Goal: Information Seeking & Learning: Check status

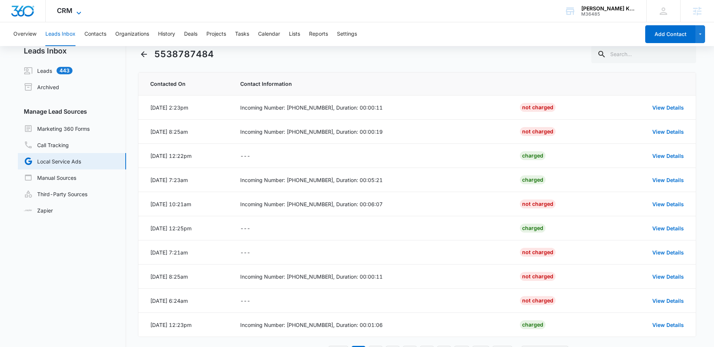
click at [80, 13] on icon at bounding box center [78, 13] width 9 height 9
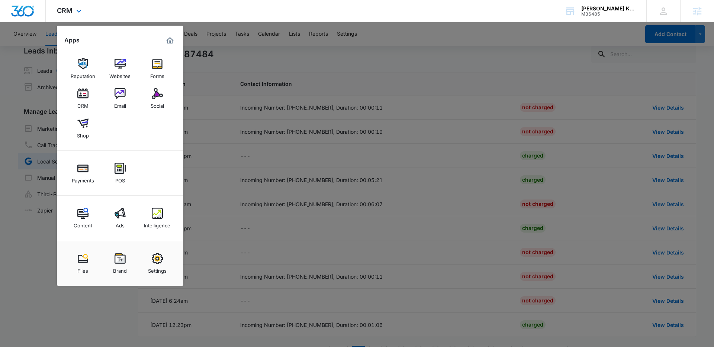
click at [403, 16] on div "CRM Apps Reputation Websites Forms CRM Email Social Shop Payments POS Content A…" at bounding box center [357, 11] width 714 height 22
click at [74, 12] on div "CRM Apps Reputation Websites Forms CRM Email Social Shop Payments POS Content A…" at bounding box center [70, 11] width 49 height 22
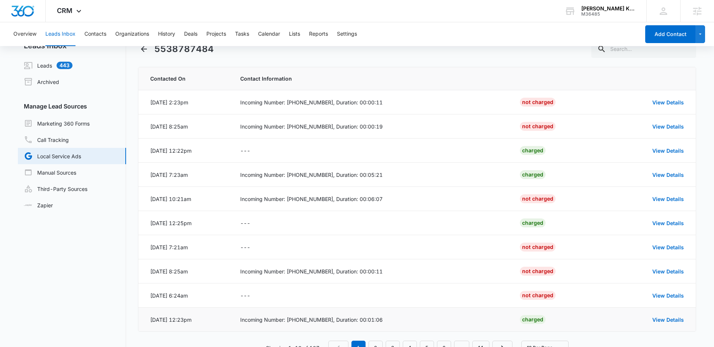
scroll to position [17, 0]
click at [71, 10] on span "CRM" at bounding box center [65, 11] width 16 height 8
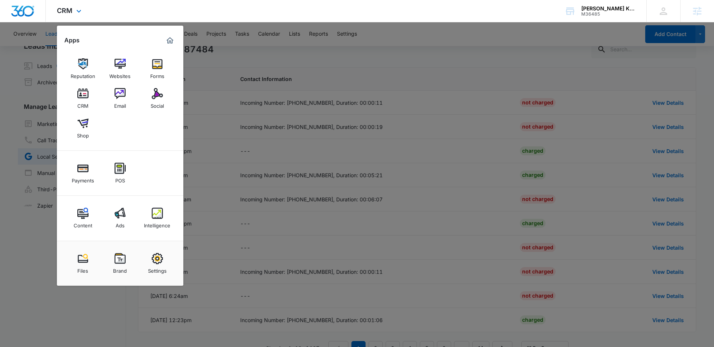
click at [71, 15] on div "CRM Apps Reputation Websites Forms CRM Email Social Shop Payments POS Content A…" at bounding box center [70, 11] width 49 height 22
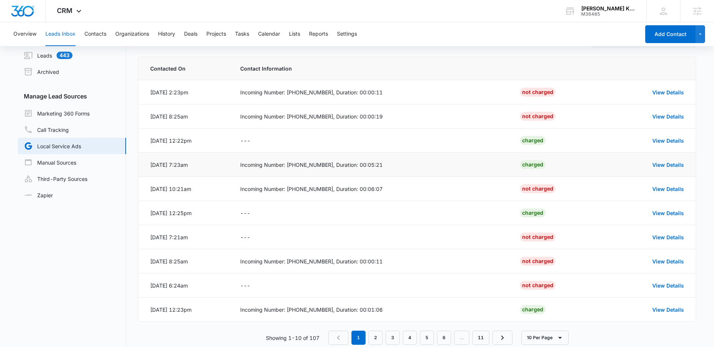
scroll to position [43, 0]
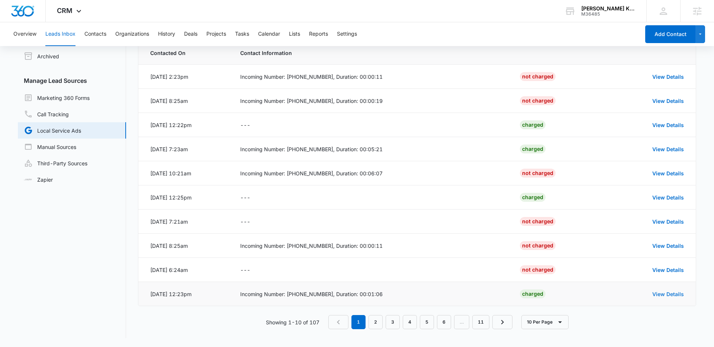
click at [661, 293] on link "View Details" at bounding box center [668, 294] width 32 height 6
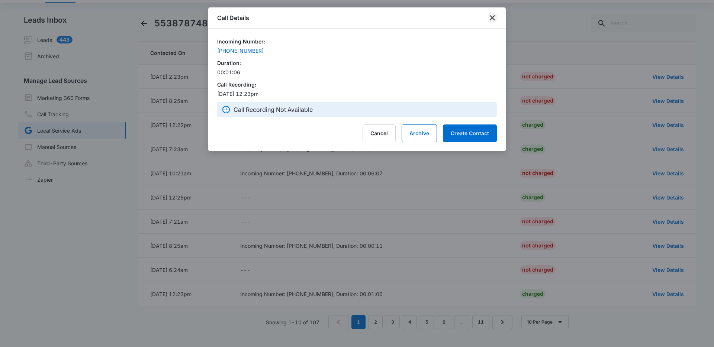
click at [493, 16] on icon "close" at bounding box center [492, 17] width 5 height 5
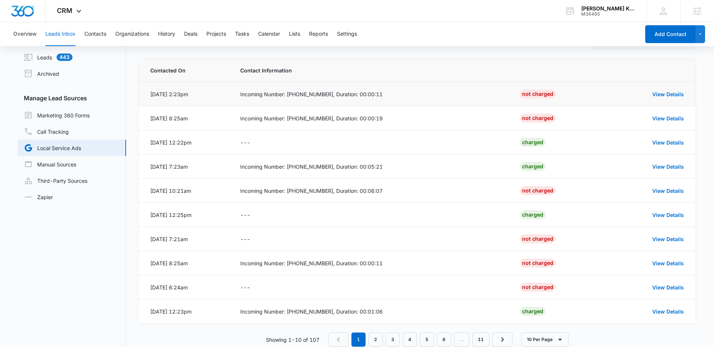
scroll to position [9, 0]
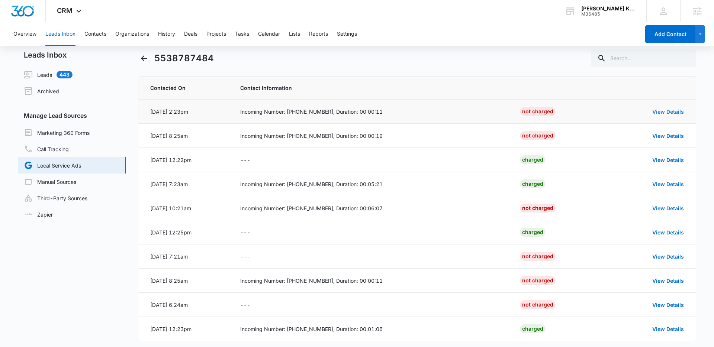
click at [666, 110] on link "View Details" at bounding box center [668, 112] width 32 height 6
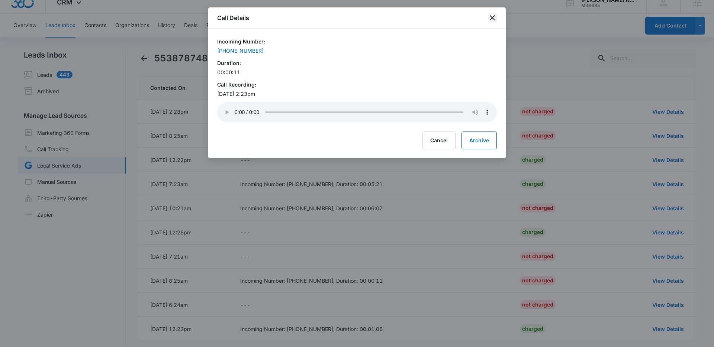
click at [491, 18] on icon "close" at bounding box center [492, 17] width 5 height 5
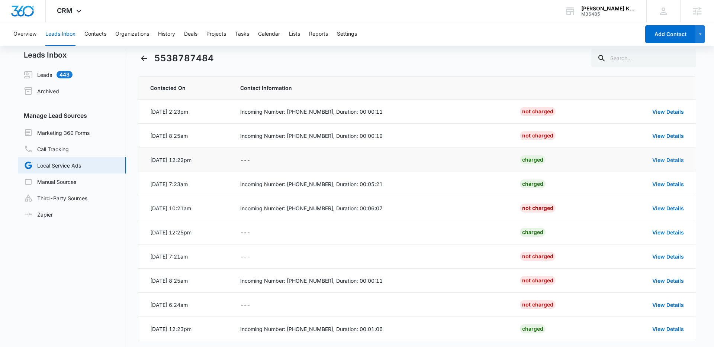
click at [661, 159] on link "View Details" at bounding box center [668, 160] width 32 height 6
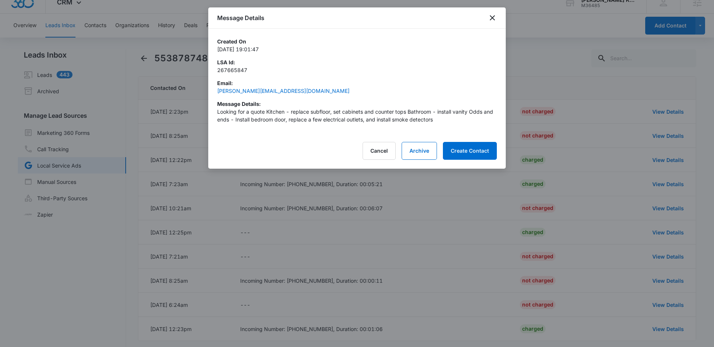
click at [248, 115] on p "Looking for a quote Kitchen - replace subfloor, set cabinets and counter tops B…" at bounding box center [357, 116] width 280 height 16
click at [249, 115] on p "Looking for a quote Kitchen - replace subfloor, set cabinets and counter tops B…" at bounding box center [357, 116] width 280 height 16
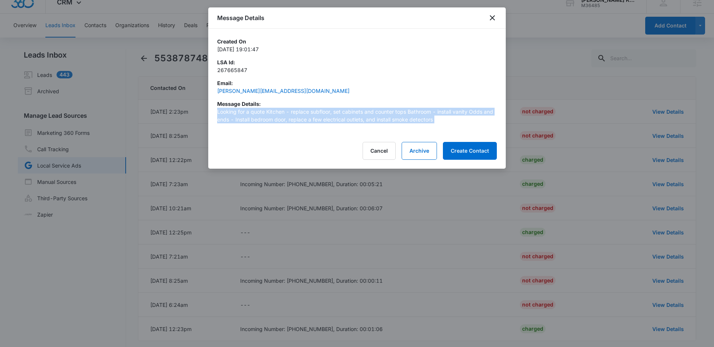
click at [249, 115] on p "Looking for a quote Kitchen - replace subfloor, set cabinets and counter tops B…" at bounding box center [357, 116] width 280 height 16
click at [294, 116] on p "Looking for a quote Kitchen - replace subfloor, set cabinets and counter tops B…" at bounding box center [357, 116] width 280 height 16
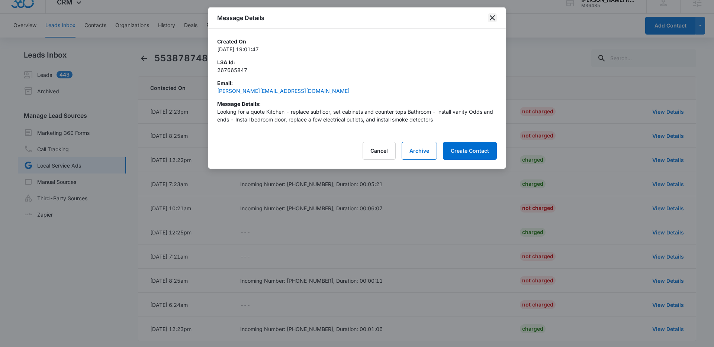
click at [492, 19] on icon "close" at bounding box center [492, 17] width 9 height 9
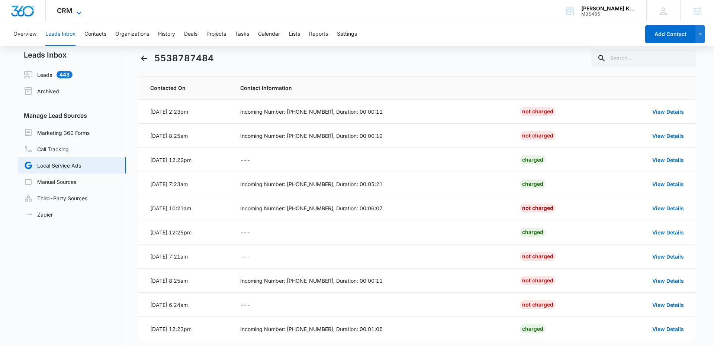
click at [77, 13] on icon at bounding box center [79, 13] width 4 height 3
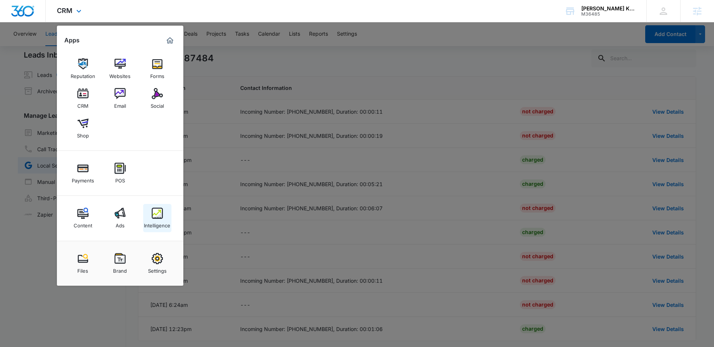
click at [160, 223] on div "Intelligence" at bounding box center [157, 224] width 26 height 10
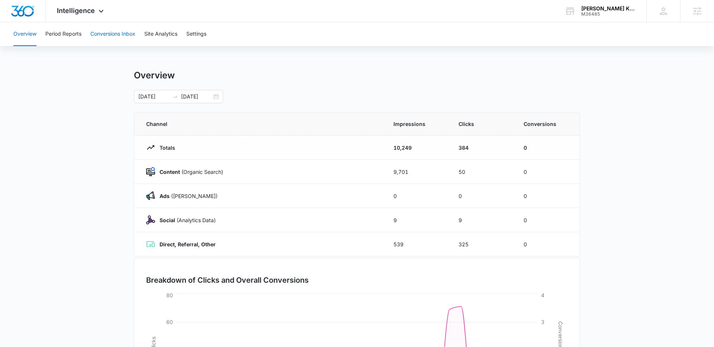
click at [115, 35] on button "Conversions Inbox" at bounding box center [112, 34] width 45 height 24
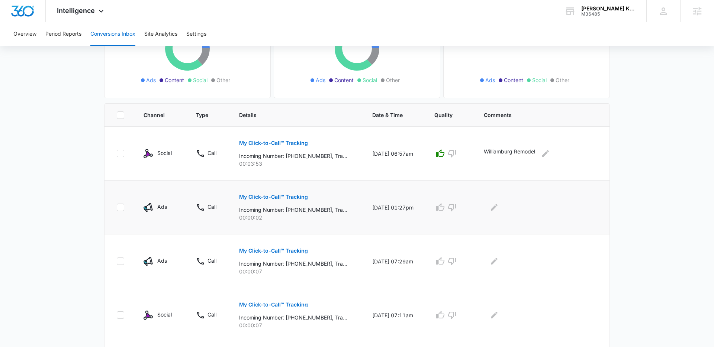
scroll to position [108, 0]
drag, startPoint x: 173, startPoint y: 155, endPoint x: 145, endPoint y: 154, distance: 28.3
click at [145, 154] on div "Social" at bounding box center [160, 153] width 35 height 9
click at [163, 155] on p "Social" at bounding box center [164, 153] width 14 height 8
click at [165, 154] on p "Social" at bounding box center [164, 153] width 14 height 8
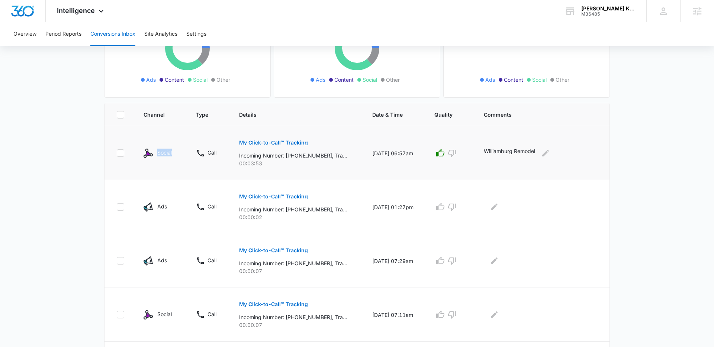
click at [165, 154] on p "Social" at bounding box center [164, 153] width 14 height 8
click at [166, 157] on div "Social" at bounding box center [164, 153] width 14 height 9
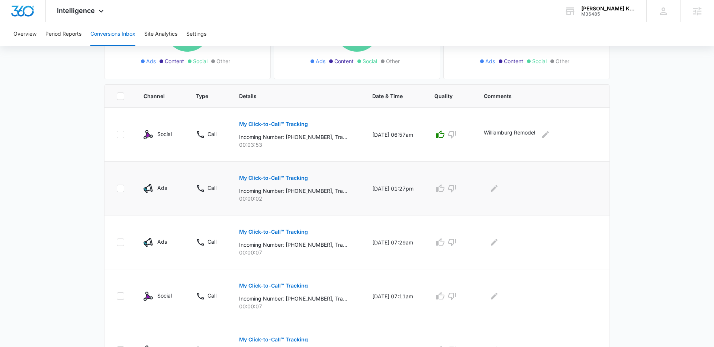
scroll to position [131, 0]
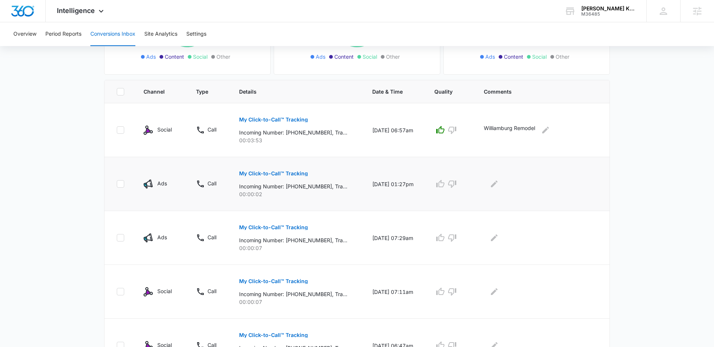
click at [161, 184] on p "Ads" at bounding box center [162, 184] width 10 height 8
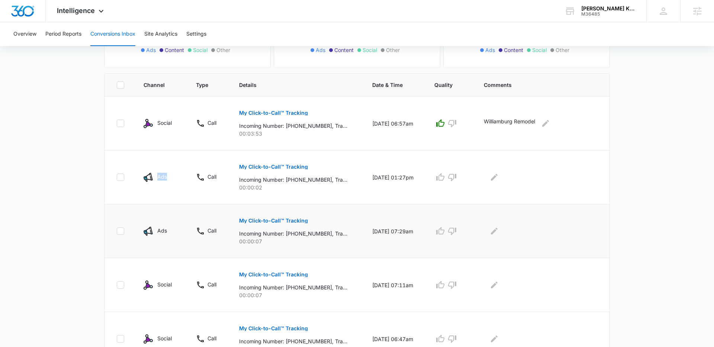
scroll to position [139, 0]
click at [161, 228] on p "Ads" at bounding box center [162, 229] width 10 height 8
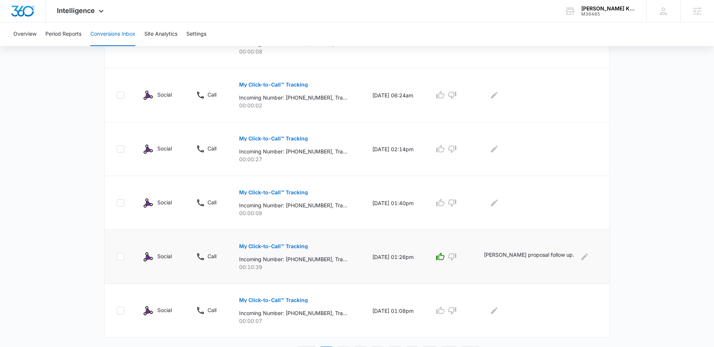
scroll to position [449, 0]
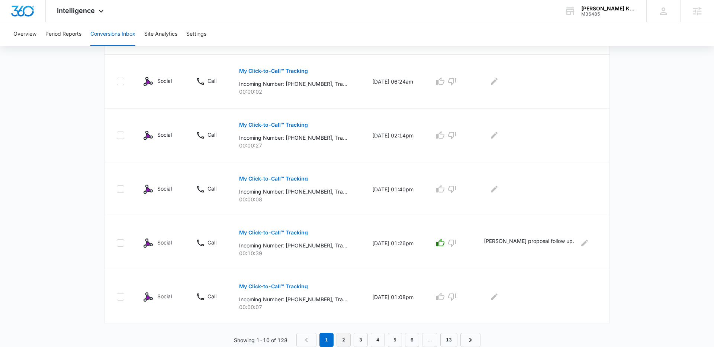
drag, startPoint x: 341, startPoint y: 339, endPoint x: 336, endPoint y: 322, distance: 17.7
click at [340, 339] on link "2" at bounding box center [343, 340] width 14 height 14
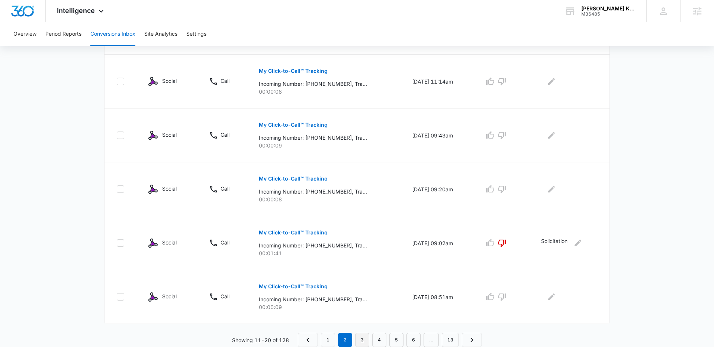
click at [359, 338] on link "3" at bounding box center [362, 340] width 14 height 14
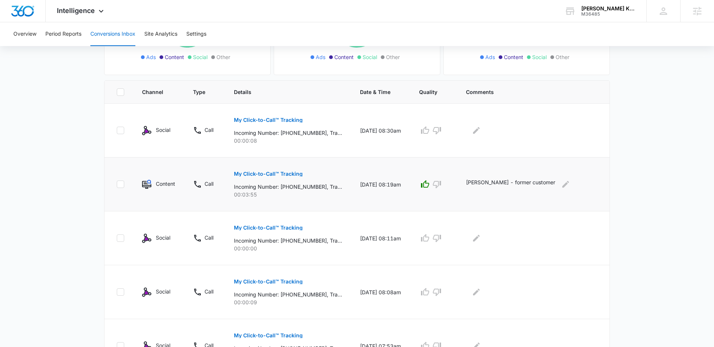
scroll to position [131, 0]
click at [538, 181] on p "Ted Castillo - former customer" at bounding box center [510, 184] width 89 height 12
drag, startPoint x: 538, startPoint y: 181, endPoint x: 524, endPoint y: 184, distance: 14.3
click at [537, 181] on p "Ted Castillo - former customer" at bounding box center [510, 184] width 89 height 12
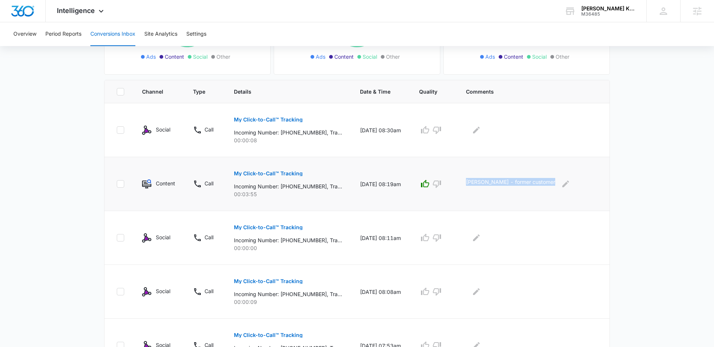
click at [528, 184] on p "Ted Castillo - former customer" at bounding box center [510, 184] width 89 height 12
drag, startPoint x: 540, startPoint y: 182, endPoint x: 513, endPoint y: 182, distance: 26.4
click at [513, 182] on p "Ted Castillo - former customer" at bounding box center [510, 184] width 89 height 12
drag, startPoint x: 162, startPoint y: 184, endPoint x: 142, endPoint y: 184, distance: 20.1
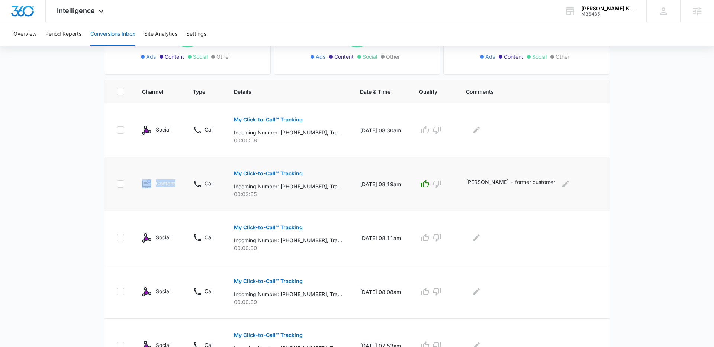
click at [142, 184] on td "Content" at bounding box center [158, 184] width 51 height 54
click at [167, 185] on p "Content" at bounding box center [165, 184] width 19 height 8
click at [164, 183] on p "Content" at bounding box center [165, 184] width 19 height 8
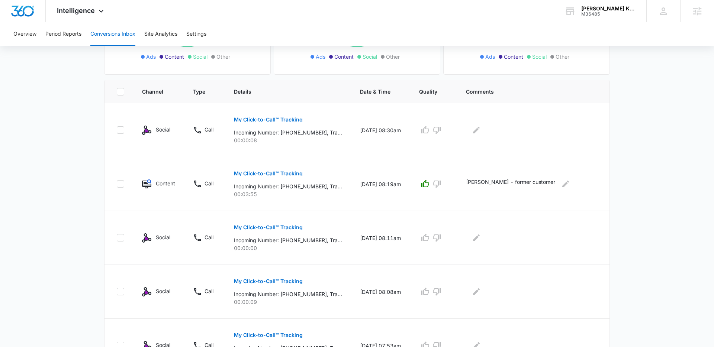
click at [55, 151] on main "Filters 07/15/2025 08/14/2025 New Conversion Total Conversions: 128 Ads Content…" at bounding box center [357, 294] width 714 height 743
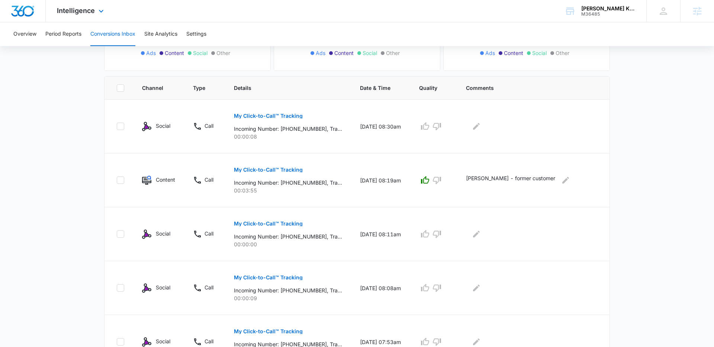
scroll to position [82, 0]
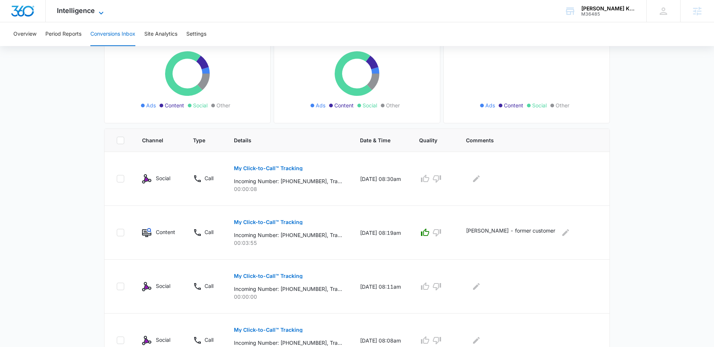
click at [99, 14] on icon at bounding box center [101, 13] width 9 height 9
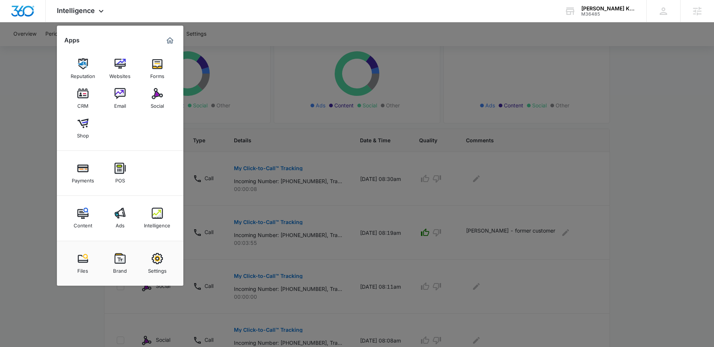
click at [29, 98] on div at bounding box center [357, 173] width 714 height 347
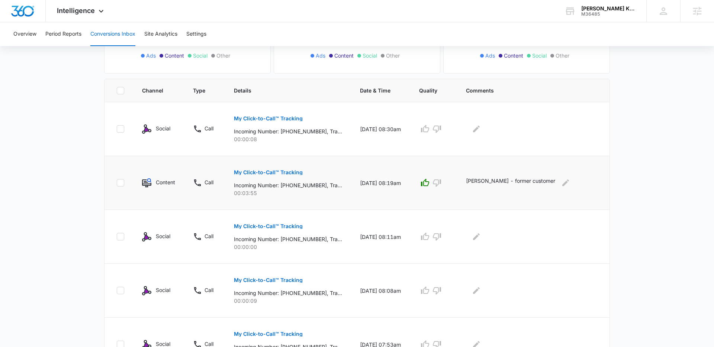
scroll to position [157, 0]
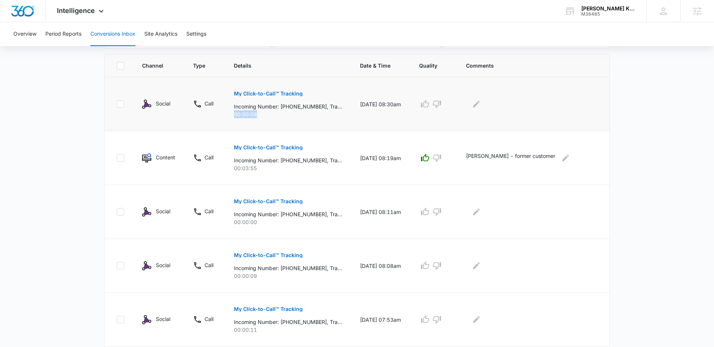
drag, startPoint x: 266, startPoint y: 119, endPoint x: 228, endPoint y: 117, distance: 38.3
click at [228, 117] on td "My Click-to-Call™ Tracking Incoming Number: +18044935769, Tracking Number: +180…" at bounding box center [288, 104] width 126 height 54
drag, startPoint x: 269, startPoint y: 222, endPoint x: 227, endPoint y: 222, distance: 42.0
click at [227, 222] on td "My Click-to-Call™ Tracking Incoming Number: +18045498713, Tracking Number: +180…" at bounding box center [288, 212] width 126 height 54
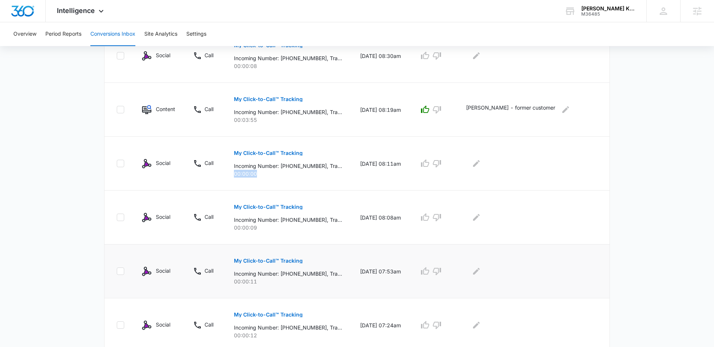
scroll to position [235, 0]
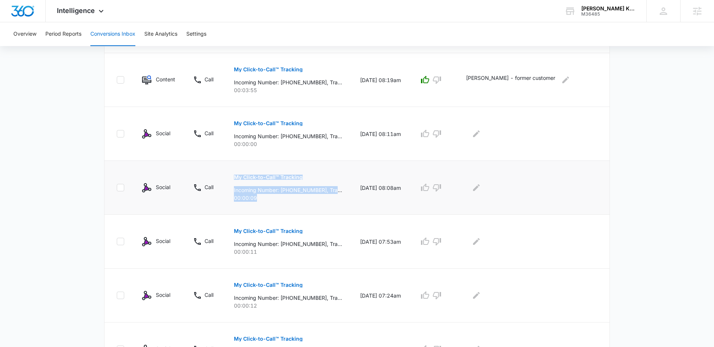
drag, startPoint x: 250, startPoint y: 197, endPoint x: 219, endPoint y: 197, distance: 30.9
click at [219, 197] on tr "Social Call My Click-to-Call™ Tracking Incoming Number: +18045876383, Tracking …" at bounding box center [356, 188] width 505 height 54
click at [243, 199] on p "00:00:09" at bounding box center [288, 198] width 108 height 8
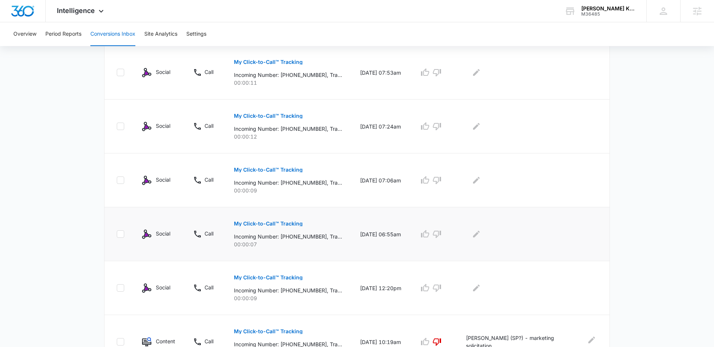
scroll to position [449, 0]
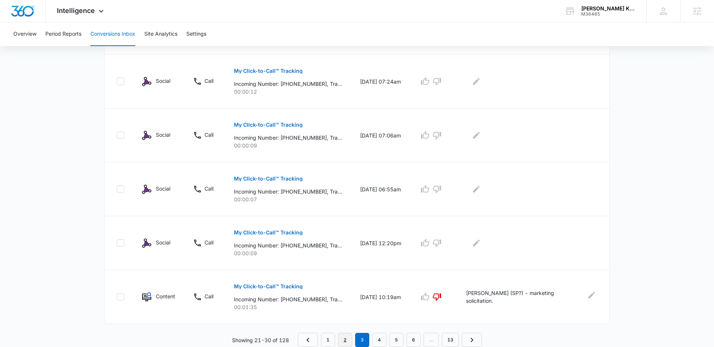
click at [347, 339] on link "2" at bounding box center [345, 340] width 14 height 14
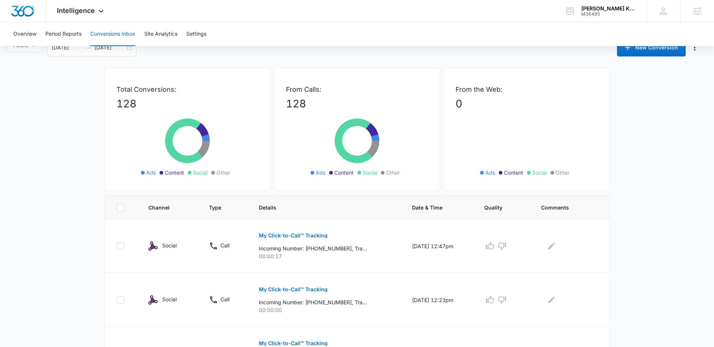
scroll to position [13, 0]
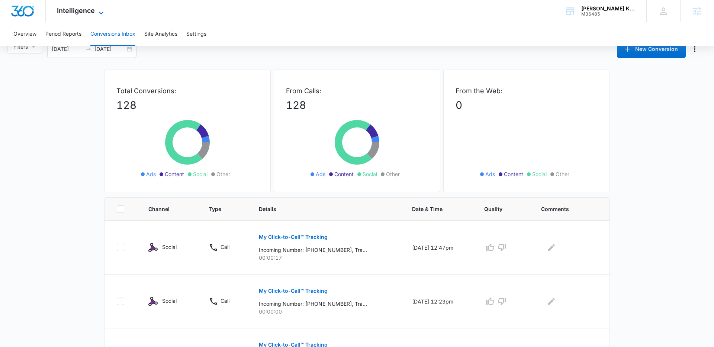
click at [76, 13] on span "Intelligence" at bounding box center [76, 11] width 38 height 8
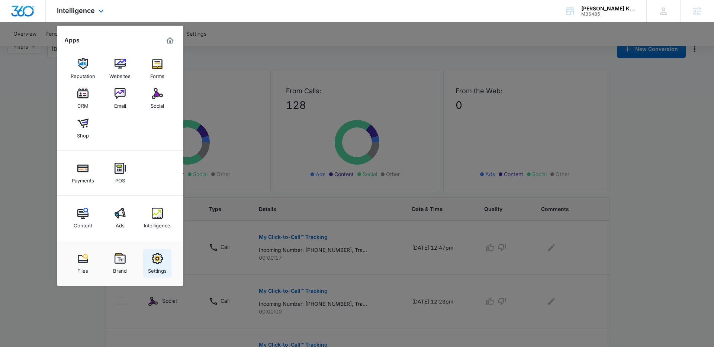
click at [154, 263] on img at bounding box center [157, 258] width 11 height 11
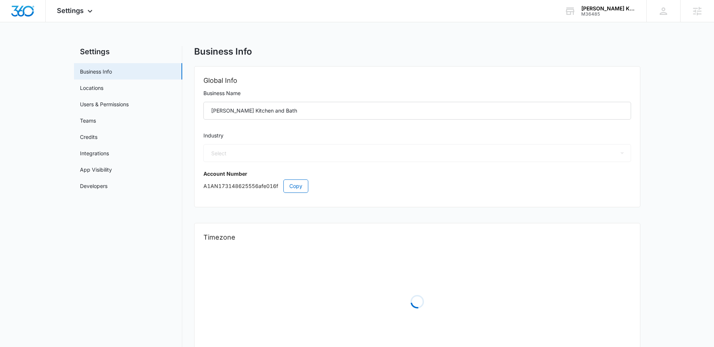
select select "4"
select select "US"
select select "America/New_York"
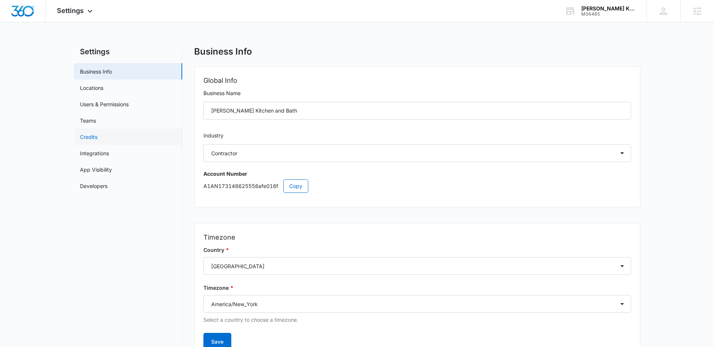
click at [91, 139] on link "Credits" at bounding box center [88, 137] width 17 height 8
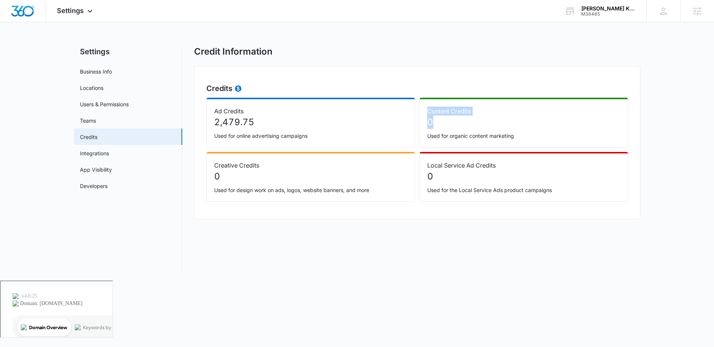
drag, startPoint x: 450, startPoint y: 122, endPoint x: 419, endPoint y: 113, distance: 32.4
click at [419, 113] on div "Ad Credits 2,479.75 Used for online advertising campaigns Content Credits 0 Use…" at bounding box center [417, 150] width 422 height 104
drag, startPoint x: 331, startPoint y: 126, endPoint x: 281, endPoint y: 126, distance: 50.6
click at [328, 126] on p "2,479.75" at bounding box center [310, 122] width 193 height 13
drag, startPoint x: 273, startPoint y: 124, endPoint x: 203, endPoint y: 125, distance: 69.9
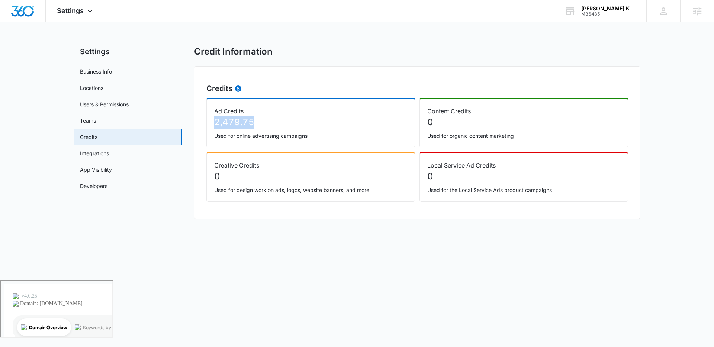
click at [201, 124] on div "Credits Ad Credits 2,479.75 Used for online advertising campaigns Content Credi…" at bounding box center [417, 142] width 446 height 153
click at [232, 124] on p "2,479.75" at bounding box center [310, 122] width 193 height 13
drag, startPoint x: 232, startPoint y: 124, endPoint x: 241, endPoint y: 125, distance: 9.3
click at [233, 125] on p "2,479.75" at bounding box center [310, 122] width 193 height 13
click at [254, 125] on p "2,479.75" at bounding box center [310, 122] width 193 height 13
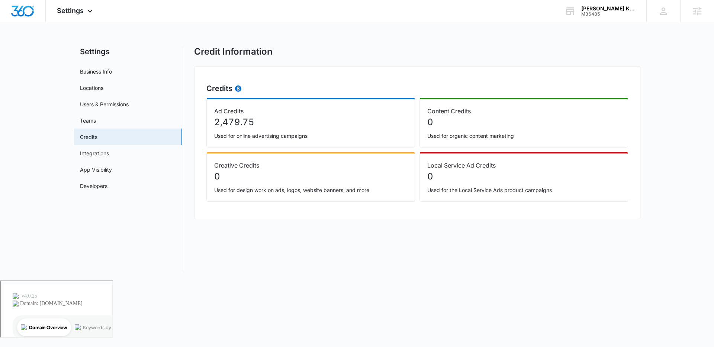
click at [251, 123] on p "2,479.75" at bounding box center [310, 122] width 193 height 13
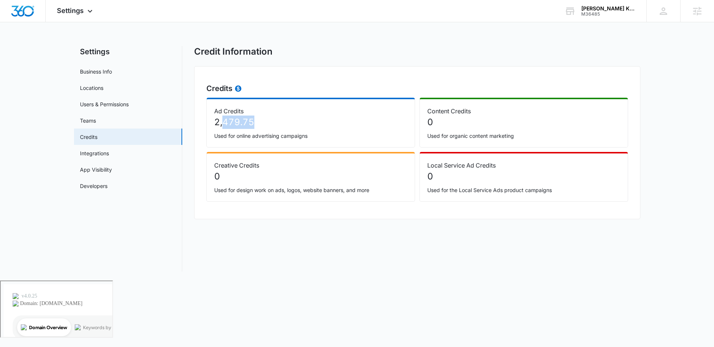
drag, startPoint x: 263, startPoint y: 122, endPoint x: 224, endPoint y: 122, distance: 39.4
click at [224, 122] on p "2,479.75" at bounding box center [310, 122] width 193 height 13
click at [233, 125] on p "2,479.75" at bounding box center [310, 122] width 193 height 13
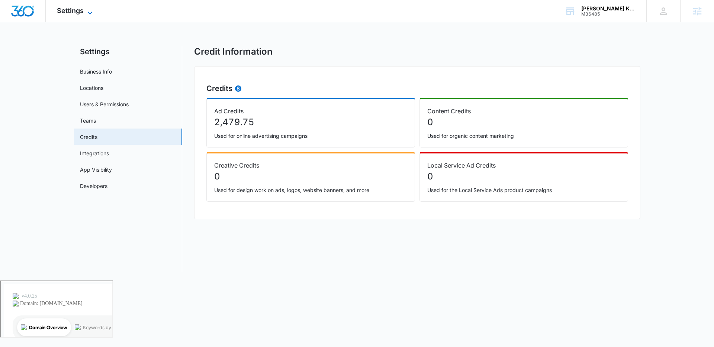
click at [86, 13] on icon at bounding box center [90, 13] width 9 height 9
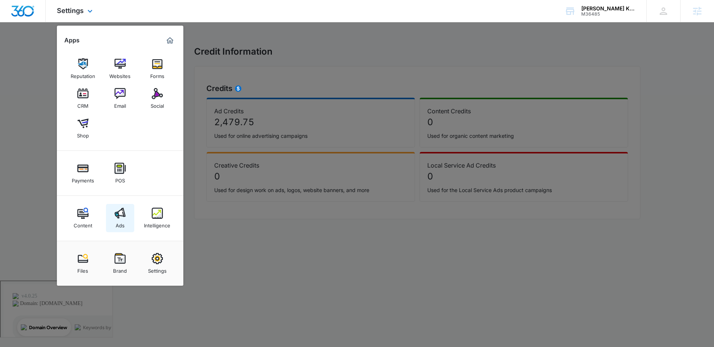
click at [123, 216] on img at bounding box center [120, 213] width 11 height 11
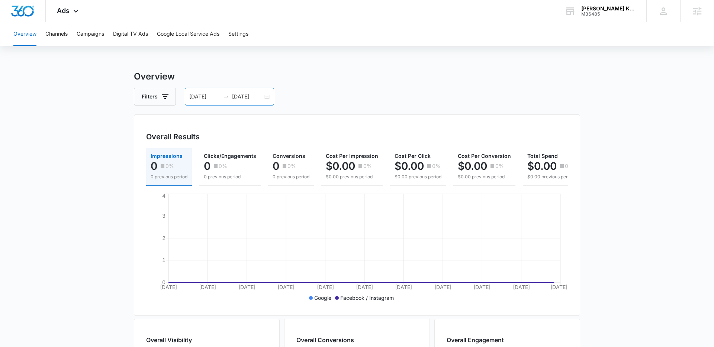
click at [264, 88] on div "07/15/2025 08/14/2025" at bounding box center [229, 97] width 89 height 18
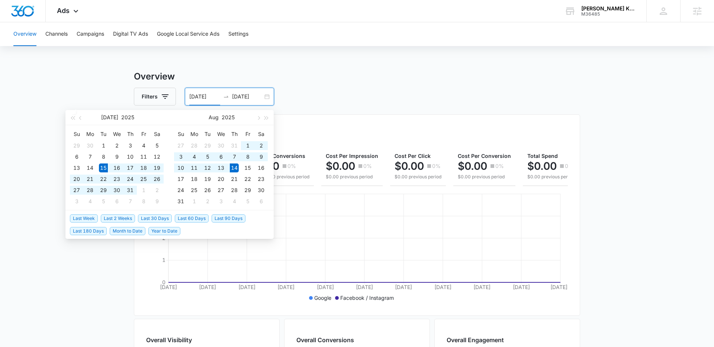
click at [264, 95] on div "07/15/2025 08/14/2025" at bounding box center [229, 97] width 89 height 18
drag, startPoint x: 217, startPoint y: 97, endPoint x: 182, endPoint y: 95, distance: 34.6
click at [181, 95] on div "Filters 07/15/2025 08/14/2025" at bounding box center [357, 97] width 446 height 18
type input "8/01/2024"
drag, startPoint x: 238, startPoint y: 97, endPoint x: 227, endPoint y: 95, distance: 10.9
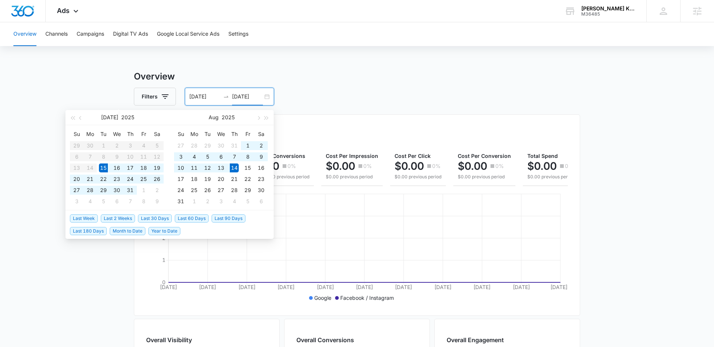
click at [227, 96] on div "8/01/2024 08/14/2025" at bounding box center [229, 97] width 89 height 18
type input "01/14/2025"
type input "07/15/2025"
type input "08/14/2025"
click at [238, 96] on input "08/14/2025" at bounding box center [247, 97] width 31 height 8
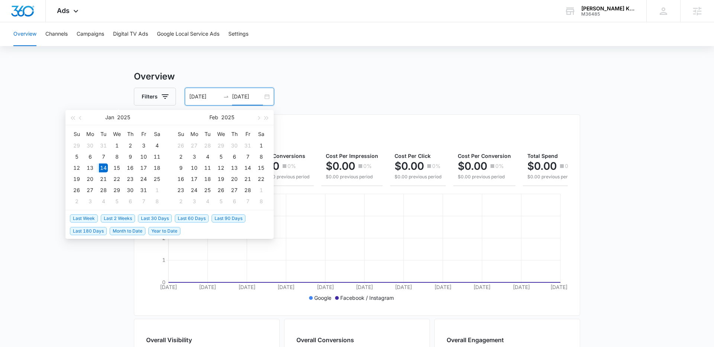
drag, startPoint x: 244, startPoint y: 97, endPoint x: 239, endPoint y: 97, distance: 4.8
click at [239, 97] on input "01/14/2025" at bounding box center [247, 97] width 31 height 8
click at [253, 96] on input "01/01/2025" at bounding box center [247, 97] width 31 height 8
type input "01/01/2025"
type input "8/01/2024"
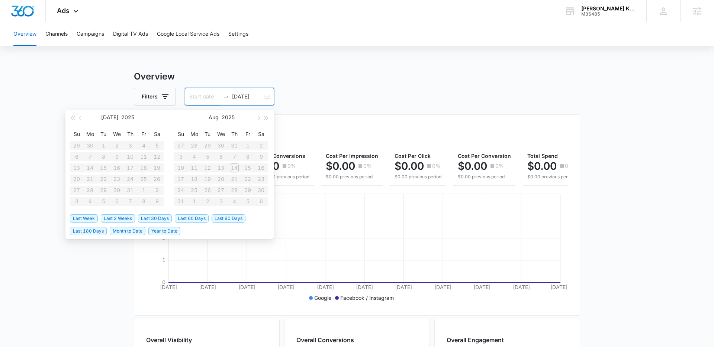
type input "07/15/2025"
type input "08/14/2025"
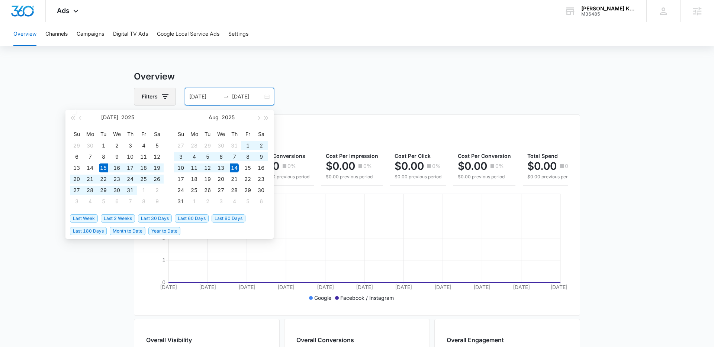
drag, startPoint x: 217, startPoint y: 96, endPoint x: 170, endPoint y: 96, distance: 48.0
click at [170, 96] on div "Filters 07/15/2025 08/14/2025" at bounding box center [357, 97] width 446 height 18
click at [79, 117] on button "button" at bounding box center [81, 117] width 8 height 15
click at [79, 117] on span "button" at bounding box center [81, 118] width 4 height 4
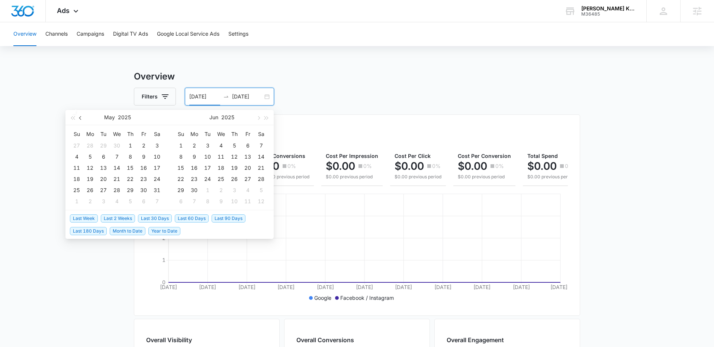
click at [79, 117] on span "button" at bounding box center [81, 118] width 4 height 4
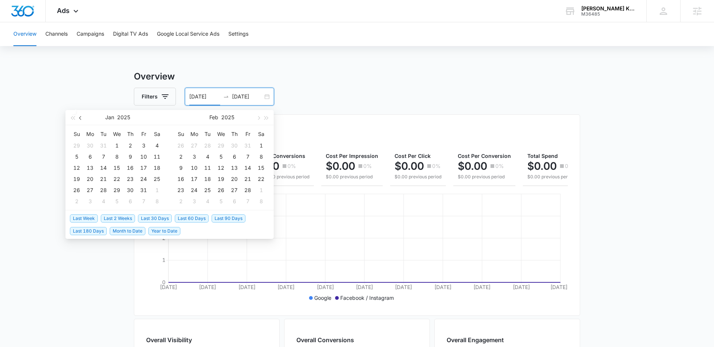
click at [79, 117] on span "button" at bounding box center [81, 118] width 4 height 4
click at [78, 117] on button "button" at bounding box center [81, 117] width 8 height 15
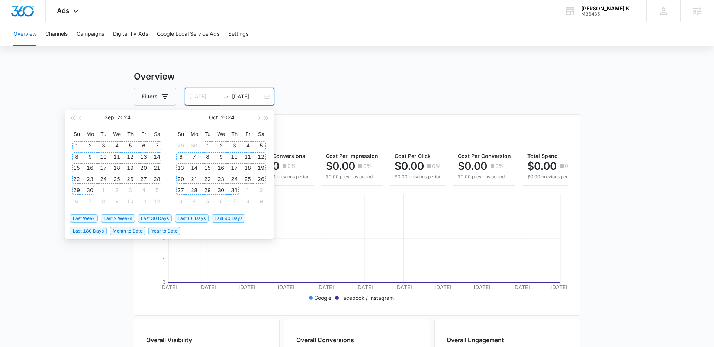
click at [77, 144] on div "1" at bounding box center [76, 145] width 9 height 9
type input "09/01/2024"
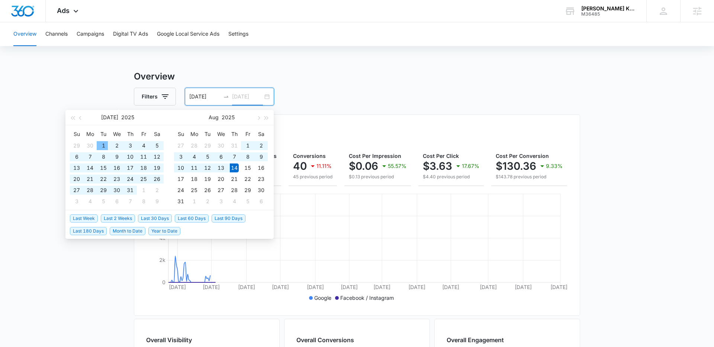
type input "08/14/2025"
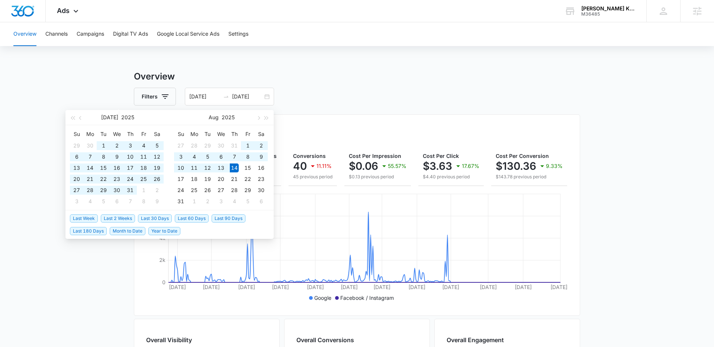
click at [375, 84] on div "Overview Filters 09/01/2024 08/14/2025 Overall Results Impressions 88.2k 81.38%…" at bounding box center [357, 337] width 446 height 534
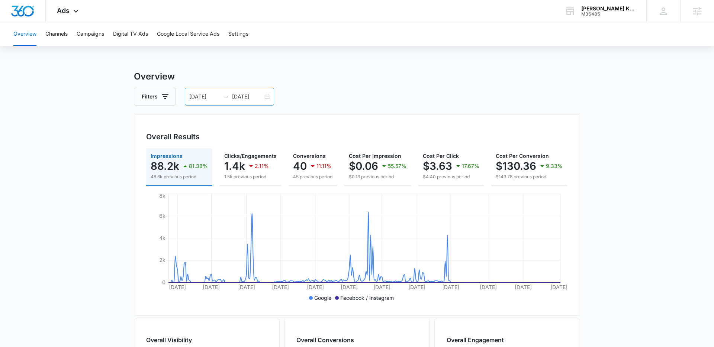
click at [265, 98] on div "09/01/2024 08/14/2025" at bounding box center [229, 97] width 89 height 18
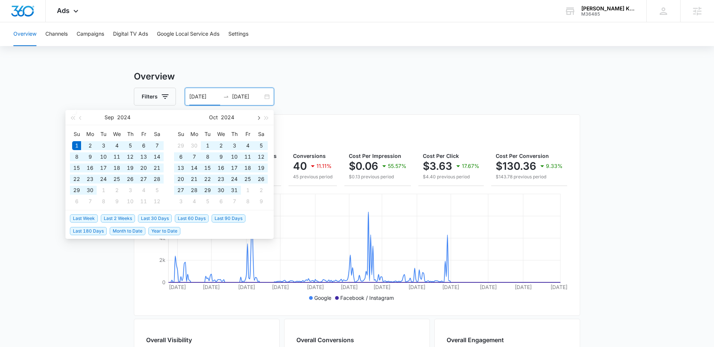
click at [258, 117] on span "button" at bounding box center [258, 118] width 4 height 4
click at [259, 117] on span "button" at bounding box center [258, 118] width 4 height 4
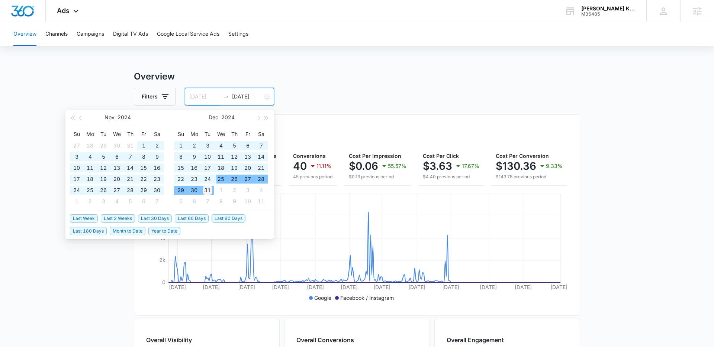
type input "12/31/2024"
click at [207, 191] on div "31" at bounding box center [207, 190] width 9 height 9
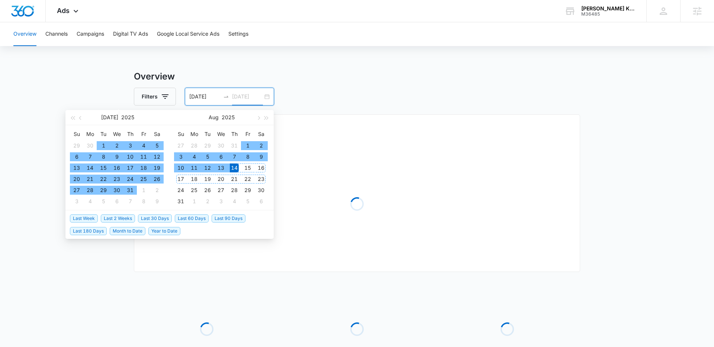
type input "08/14/2025"
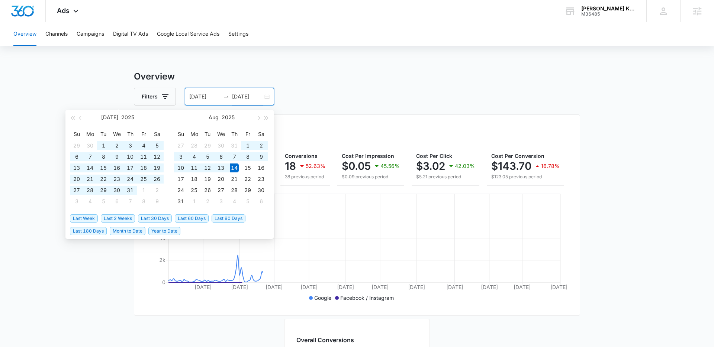
click at [333, 100] on div "Filters 12/31/2024 08/14/2025" at bounding box center [357, 97] width 446 height 18
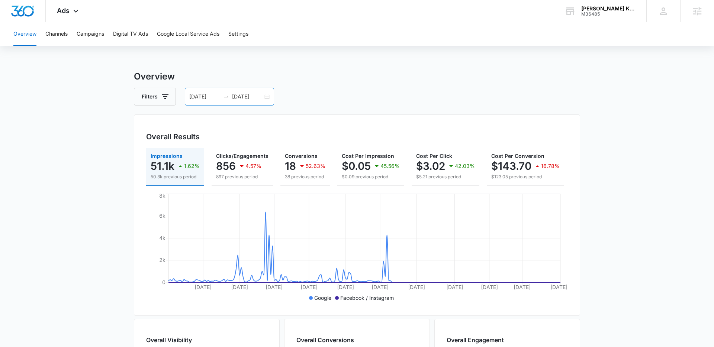
click at [254, 97] on input "08/14/2025" at bounding box center [247, 97] width 31 height 8
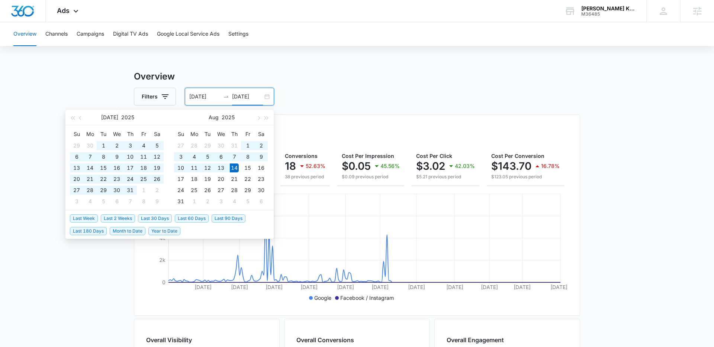
click at [333, 91] on div "Filters 12/31/2024 08/14/2025" at bounding box center [357, 97] width 446 height 18
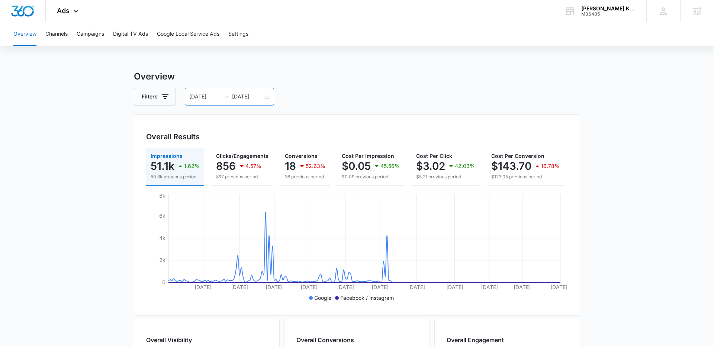
click at [265, 96] on div "12/31/2024 08/14/2025" at bounding box center [229, 97] width 89 height 18
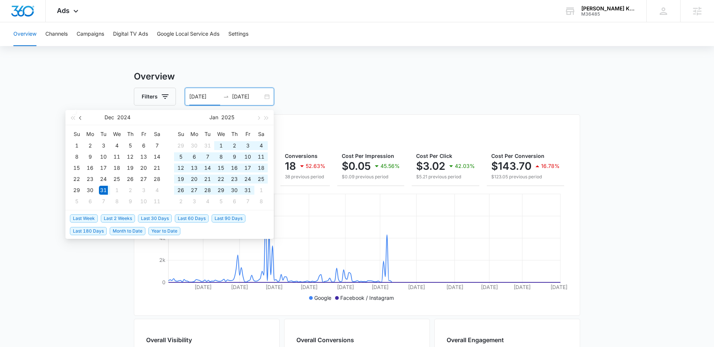
click at [81, 119] on span "button" at bounding box center [81, 118] width 4 height 4
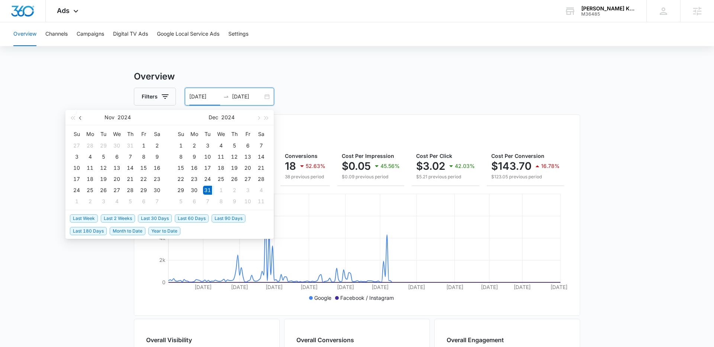
click at [81, 119] on span "button" at bounding box center [81, 118] width 4 height 4
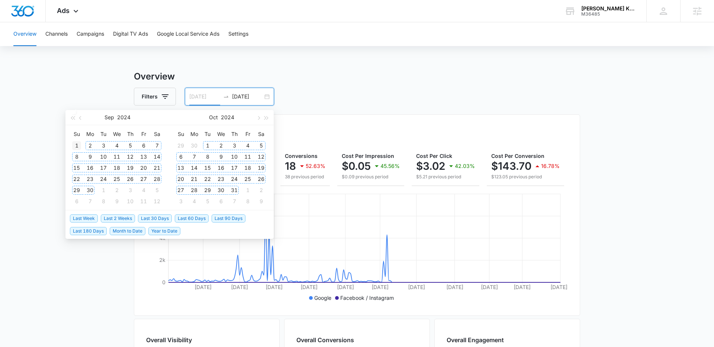
type input "09/01/2024"
click at [78, 147] on div "1" at bounding box center [76, 145] width 9 height 9
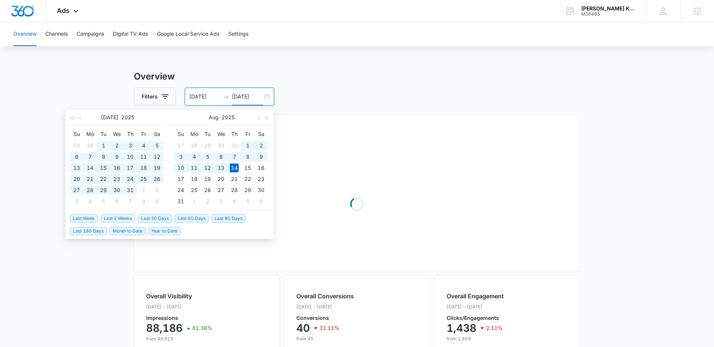
click at [61, 116] on main "Overview Filters 09/01/2024 08/14/2025 Overall Results Loading Overall Visibili…" at bounding box center [357, 315] width 714 height 490
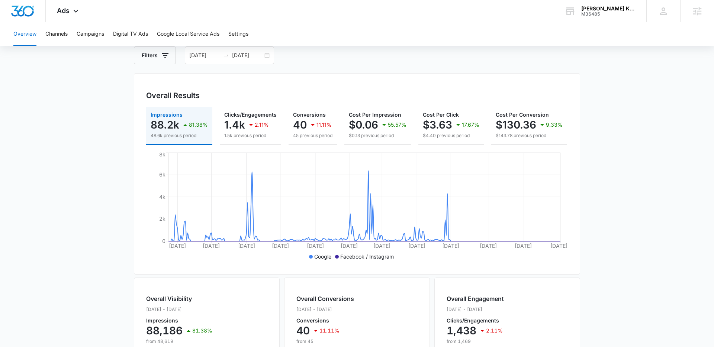
scroll to position [39, 0]
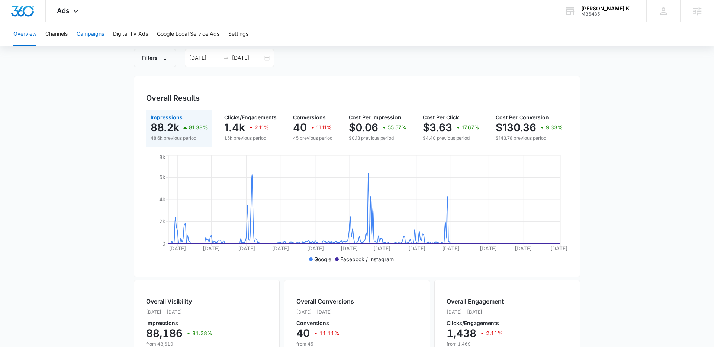
click at [98, 37] on button "Campaigns" at bounding box center [91, 34] width 28 height 24
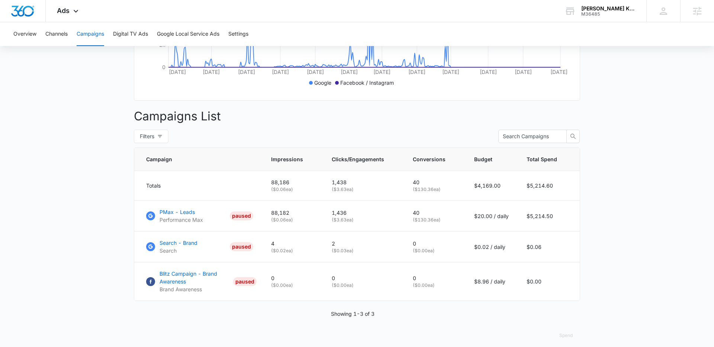
scroll to position [222, 0]
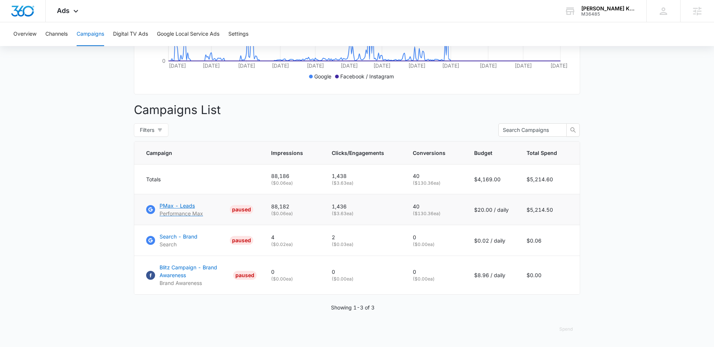
click at [180, 206] on p "PMax - Leads" at bounding box center [180, 206] width 43 height 8
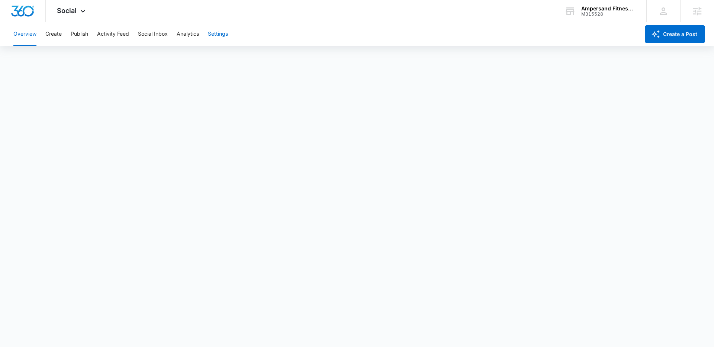
click at [225, 34] on button "Settings" at bounding box center [218, 34] width 20 height 24
click at [592, 12] on div "M315528" at bounding box center [608, 14] width 54 height 5
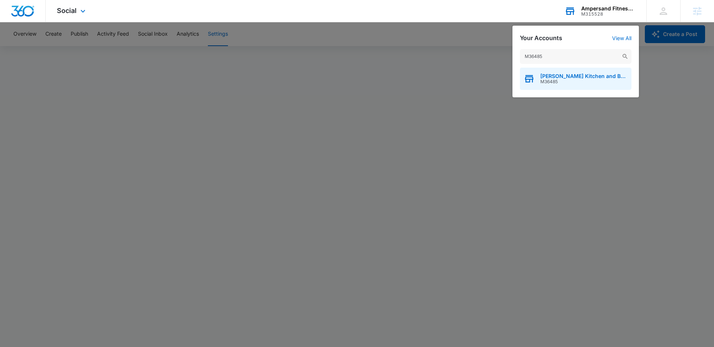
type input "M36485"
click at [564, 77] on span "[PERSON_NAME] Kitchen and Bath" at bounding box center [583, 76] width 87 height 6
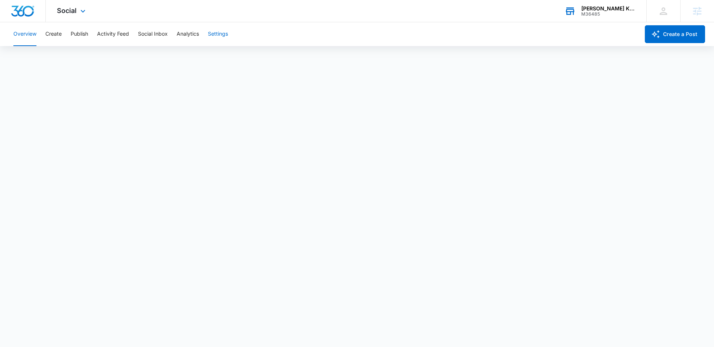
click at [215, 33] on button "Settings" at bounding box center [218, 34] width 20 height 24
click at [48, 34] on button "Create" at bounding box center [53, 34] width 16 height 24
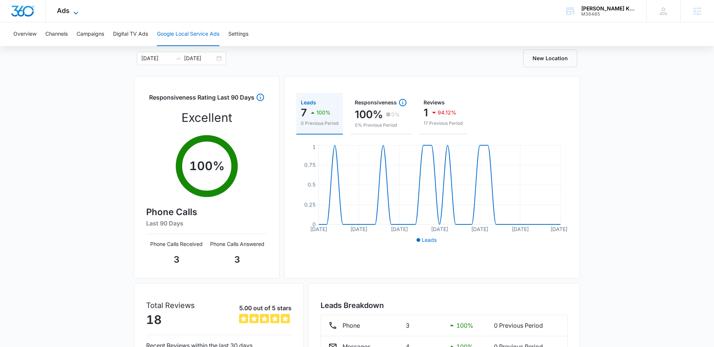
click at [76, 12] on icon at bounding box center [75, 13] width 9 height 9
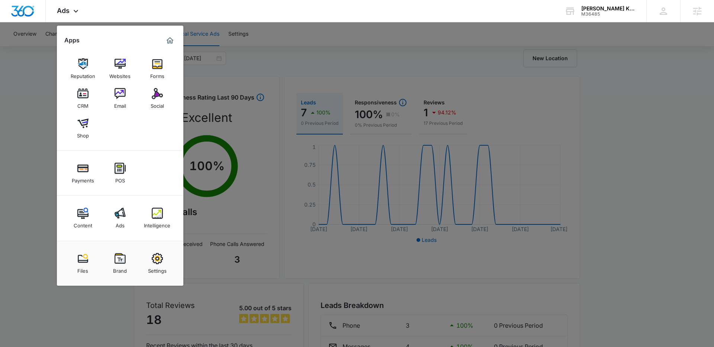
click at [42, 139] on div at bounding box center [357, 173] width 714 height 347
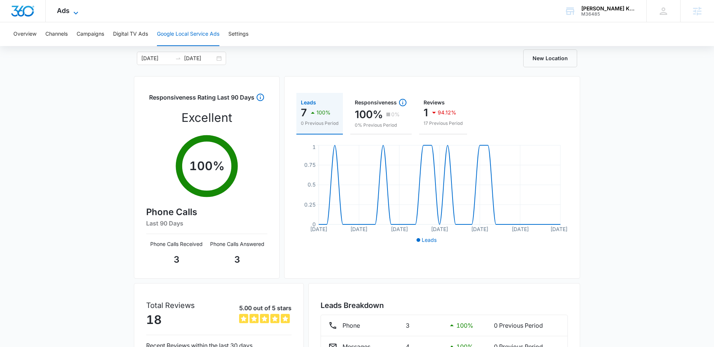
click at [65, 13] on span "Ads" at bounding box center [63, 11] width 13 height 8
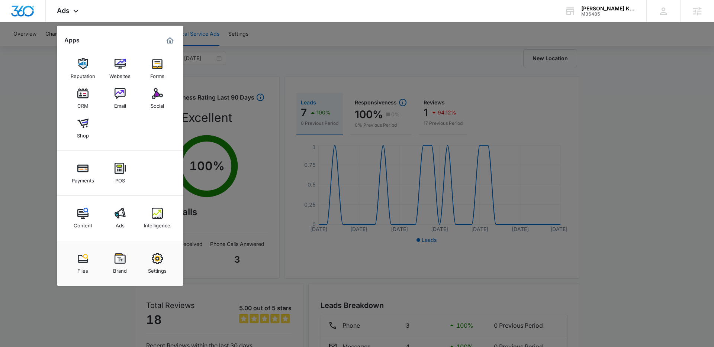
click at [119, 217] on img at bounding box center [120, 213] width 11 height 11
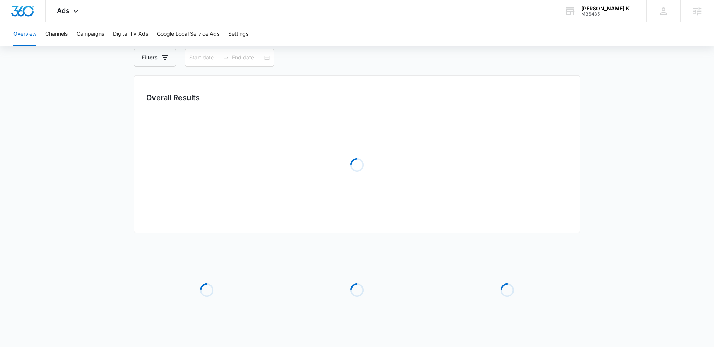
type input "07/15/2025"
type input "08/14/2025"
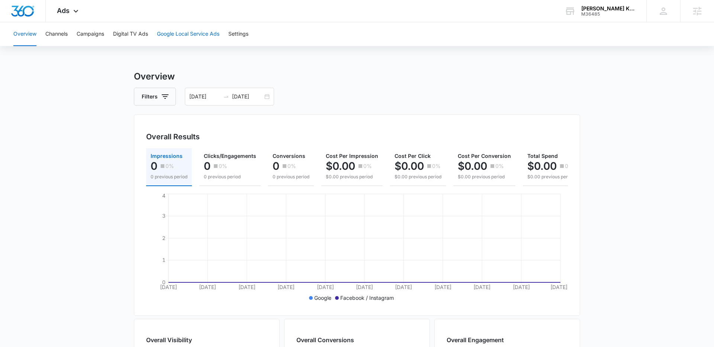
click at [189, 35] on button "Google Local Service Ads" at bounding box center [188, 34] width 62 height 24
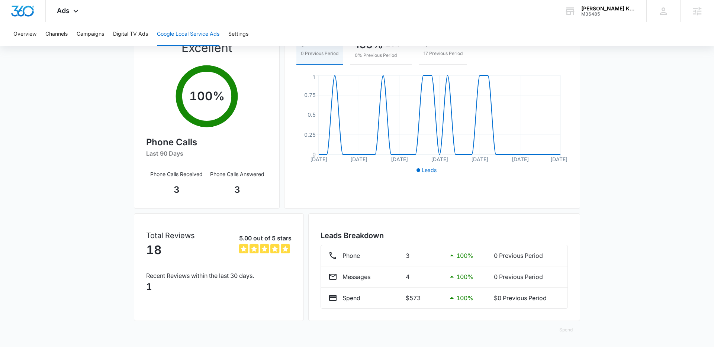
scroll to position [110, 0]
drag, startPoint x: 403, startPoint y: 254, endPoint x: 405, endPoint y: 264, distance: 10.1
click at [398, 254] on div "Phone 3 100 % 0 Previous Period" at bounding box center [444, 255] width 232 height 9
drag, startPoint x: 415, startPoint y: 276, endPoint x: 393, endPoint y: 275, distance: 21.6
click at [393, 275] on div "Messages 4 100 % 0 Previous Period" at bounding box center [444, 276] width 232 height 9
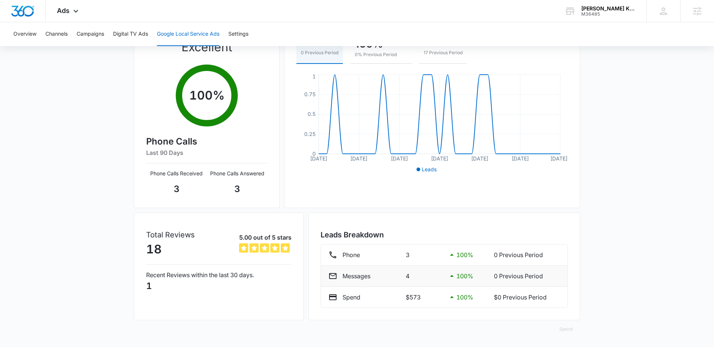
click at [404, 284] on li "Messages 4 100 % 0 Previous Period" at bounding box center [444, 276] width 246 height 21
click at [412, 297] on p "$573" at bounding box center [424, 297] width 36 height 9
drag, startPoint x: 601, startPoint y: 282, endPoint x: 599, endPoint y: 277, distance: 5.9
click at [601, 282] on div "Google Local Service Ads Beta 07/15/2025 08/14/2025 New Location Responsiveness…" at bounding box center [357, 153] width 714 height 387
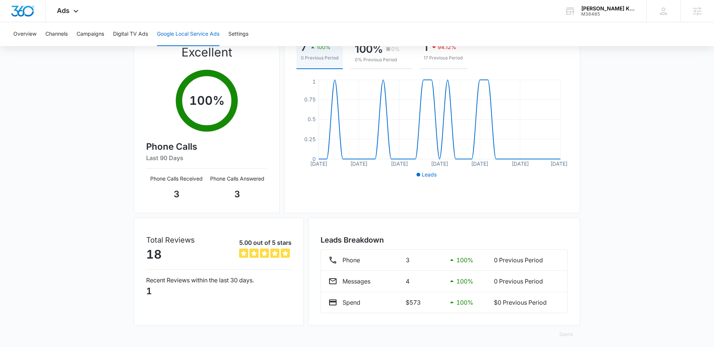
scroll to position [102, 0]
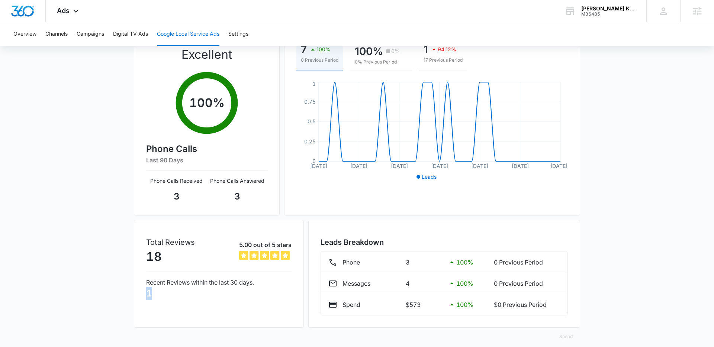
drag, startPoint x: 197, startPoint y: 291, endPoint x: 118, endPoint y: 290, distance: 79.2
click at [119, 290] on div "Google Local Service Ads Beta 07/15/2025 08/14/2025 New Location Responsiveness…" at bounding box center [357, 161] width 714 height 387
click at [118, 288] on div "Google Local Service Ads Beta 07/15/2025 08/14/2025 New Location Responsiveness…" at bounding box center [357, 161] width 714 height 387
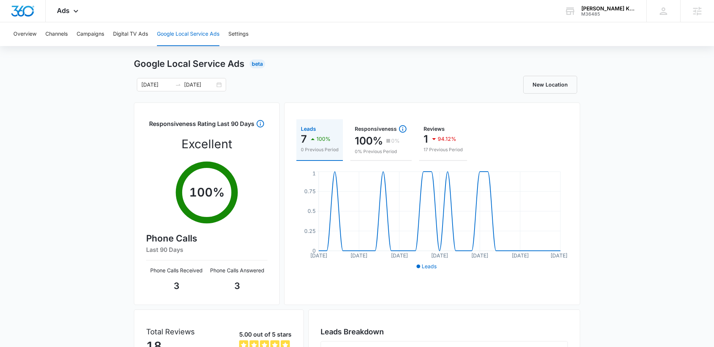
scroll to position [10, 0]
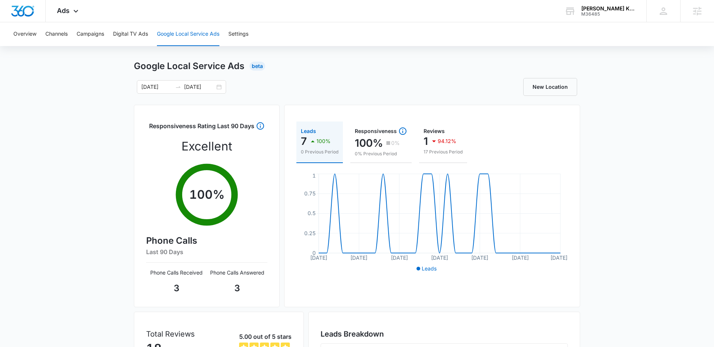
click at [79, 164] on div "Google Local Service Ads Beta 07/15/2025 08/14/2025 New Location Responsiveness…" at bounding box center [357, 252] width 714 height 387
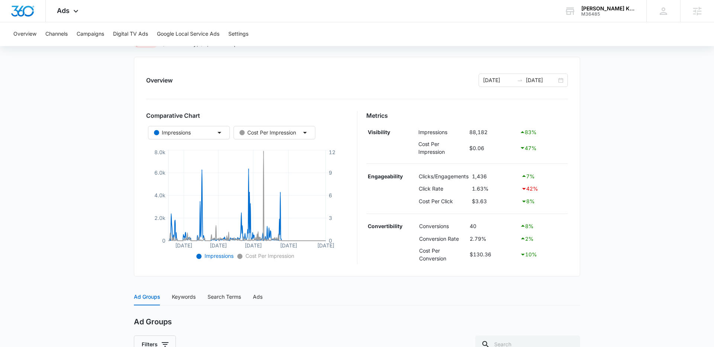
scroll to position [62, 0]
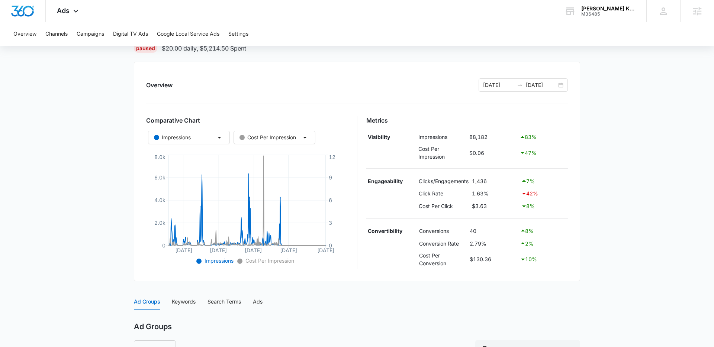
click at [604, 196] on main "PMax - Leads | Performance Max Paused $20.00 daily , $5,214.50 Spent Overview […" at bounding box center [357, 243] width 714 height 471
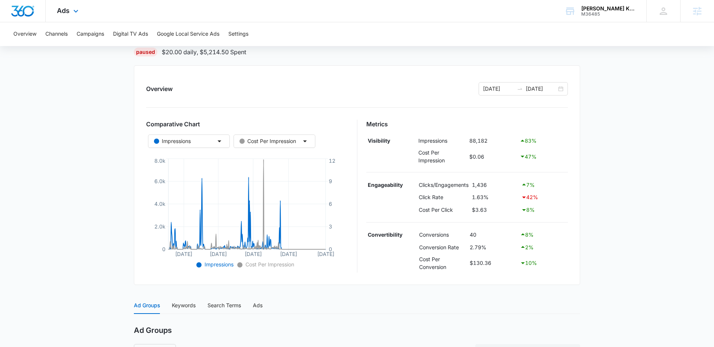
scroll to position [58, 0]
click at [560, 92] on div "[DATE] [DATE]" at bounding box center [522, 89] width 89 height 13
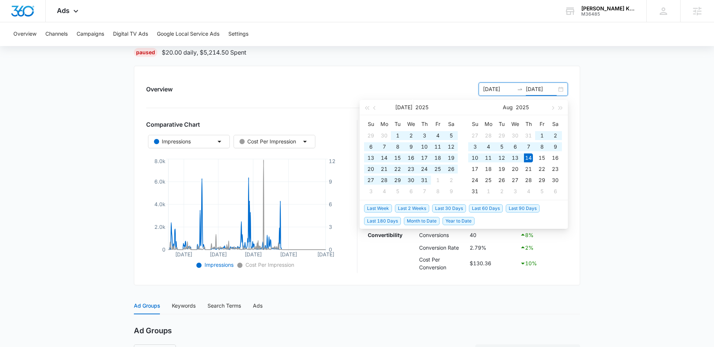
click at [545, 89] on input "08/14/2025" at bounding box center [541, 89] width 31 height 8
click at [531, 89] on input "08/14/2025" at bounding box center [541, 89] width 31 height 8
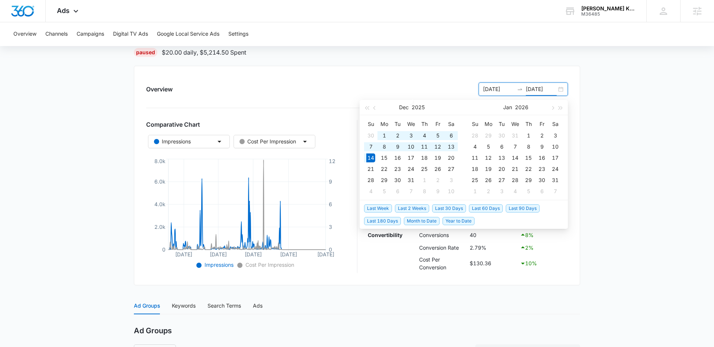
click at [551, 89] on input "12/14/2025" at bounding box center [541, 89] width 31 height 8
drag, startPoint x: 538, startPoint y: 90, endPoint x: 540, endPoint y: 86, distance: 4.8
click at [538, 90] on input "12/14/2024" at bounding box center [541, 89] width 31 height 8
type input "12/31/2024"
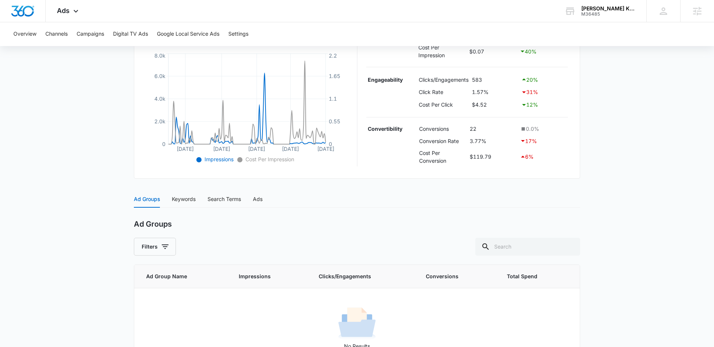
scroll to position [193, 0]
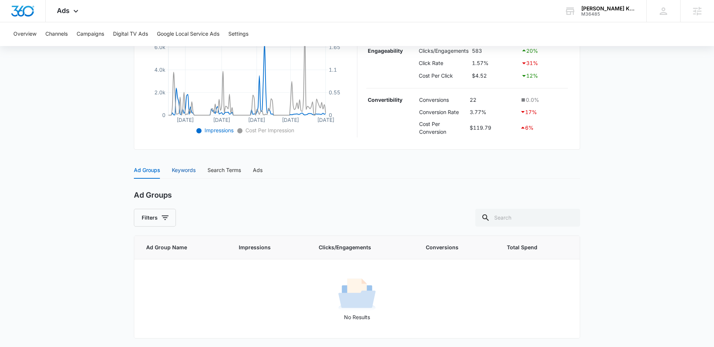
click at [184, 173] on div "Keywords" at bounding box center [184, 170] width 24 height 8
drag, startPoint x: 224, startPoint y: 174, endPoint x: 208, endPoint y: 174, distance: 16.0
click at [224, 174] on div "Search Terms" at bounding box center [223, 170] width 33 height 8
click at [259, 171] on div "Ads" at bounding box center [258, 170] width 10 height 8
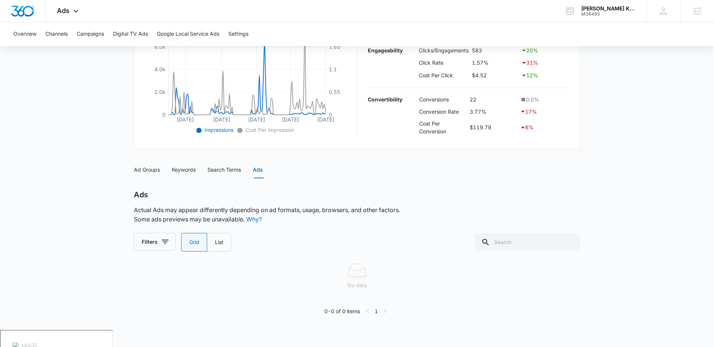
scroll to position [176, 0]
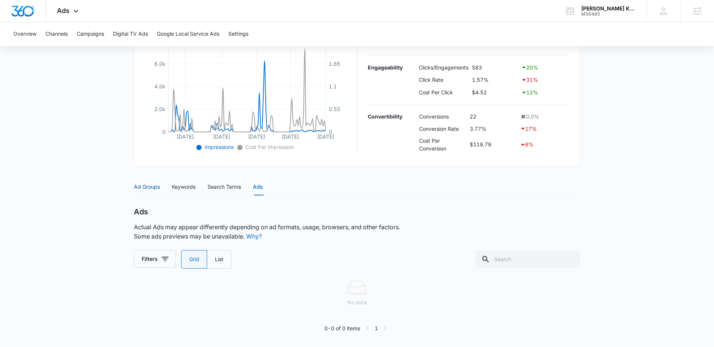
click at [155, 183] on div "Ad Groups" at bounding box center [147, 187] width 26 height 8
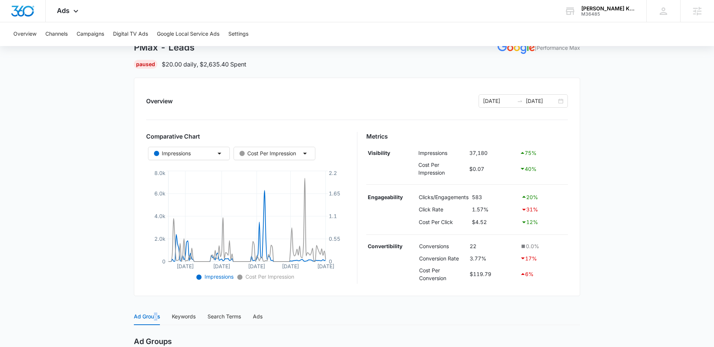
scroll to position [47, 0]
click at [559, 101] on div "09/01/2024 12/31/2024" at bounding box center [522, 100] width 89 height 13
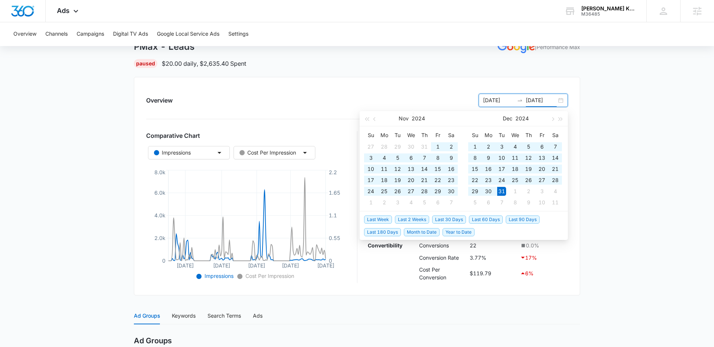
click at [538, 100] on input "12/31/2024" at bounding box center [541, 100] width 31 height 8
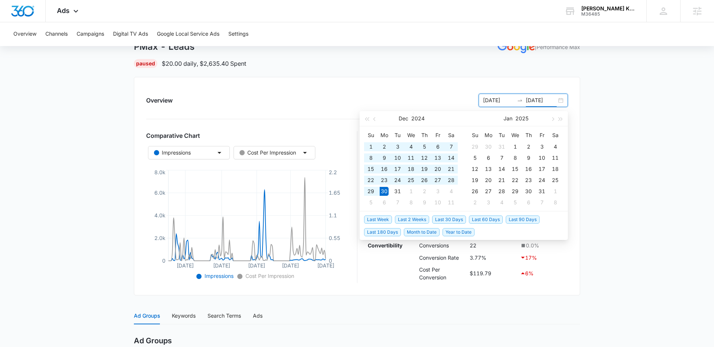
click at [531, 100] on input "12/30/2024" at bounding box center [541, 100] width 31 height 8
type input "11/30/2024"
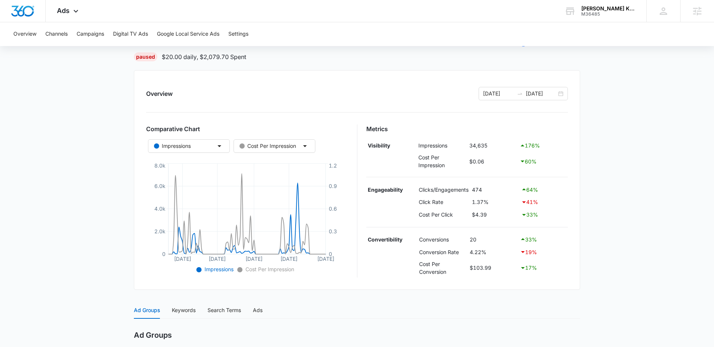
scroll to position [56, 0]
